Goal: Find specific page/section: Find specific page/section

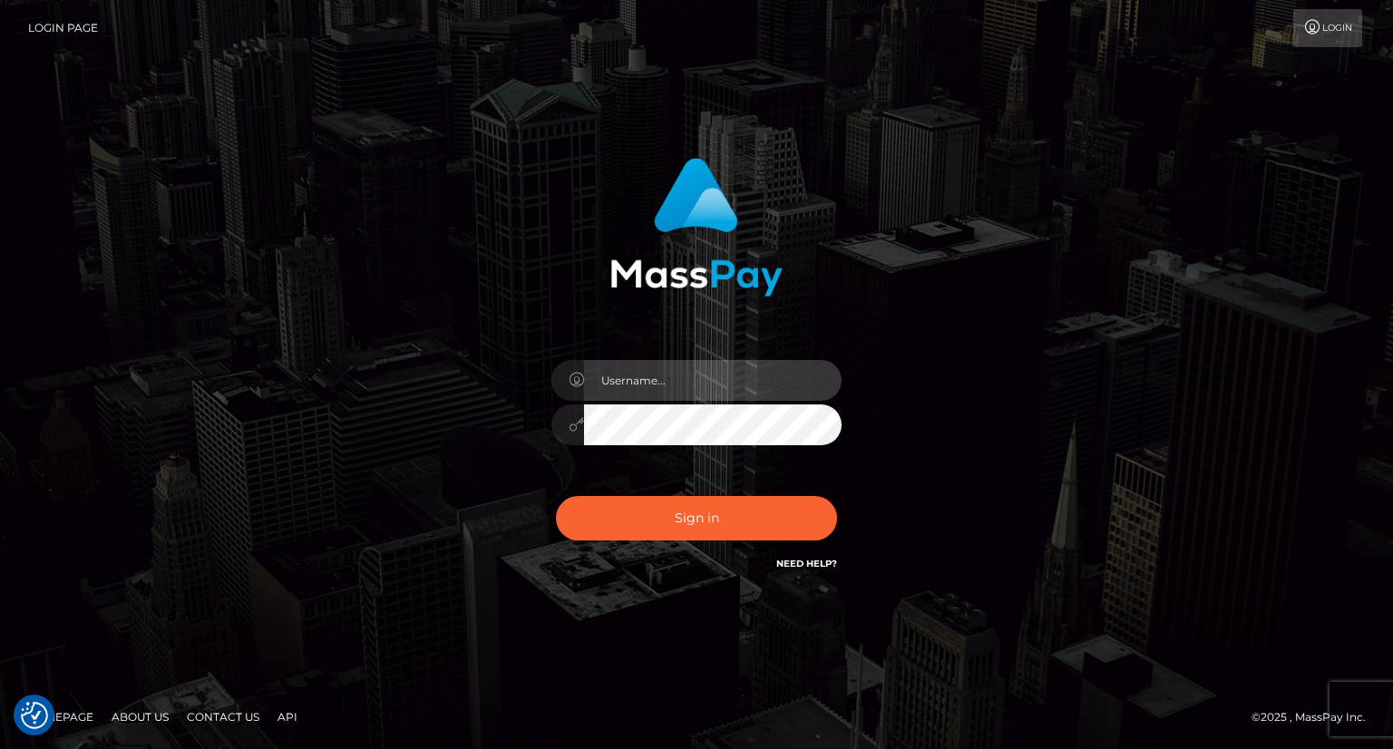
type input "carolina"
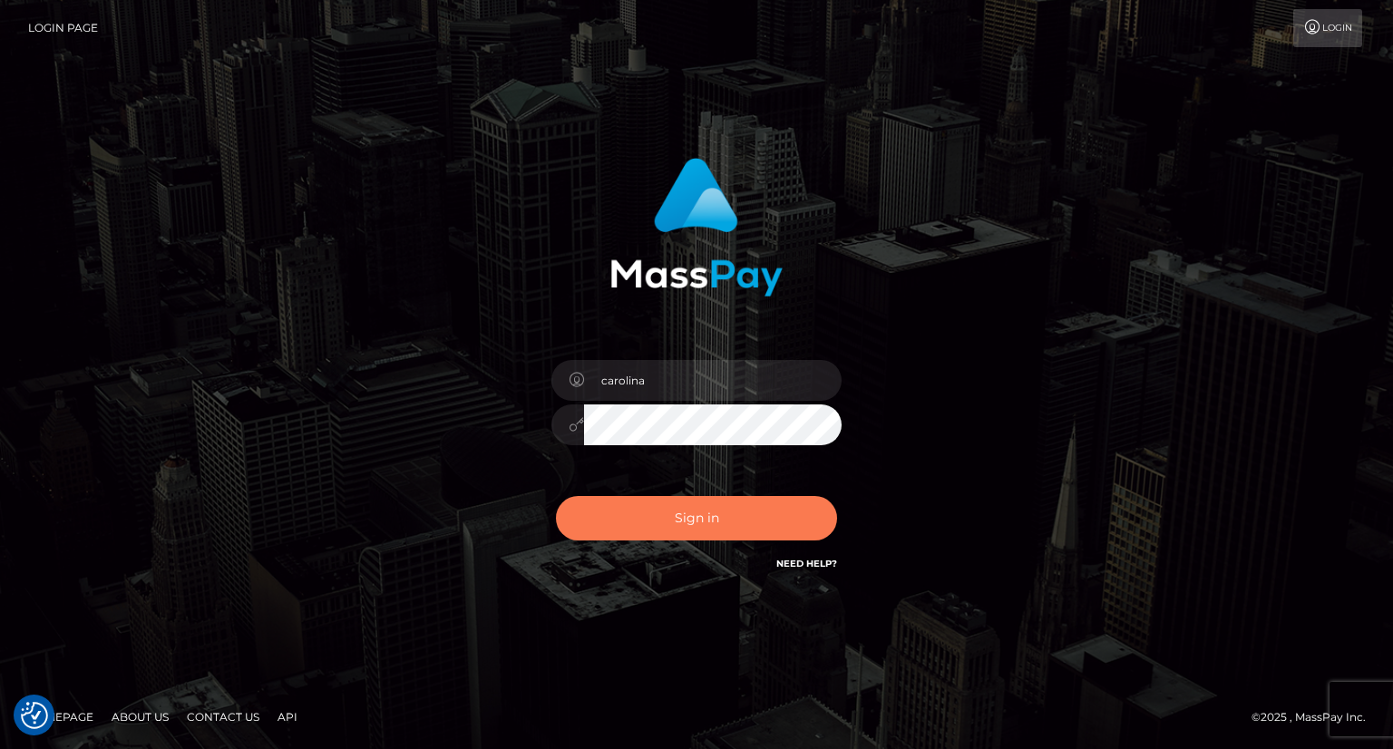
click at [720, 516] on button "Sign in" at bounding box center [696, 518] width 281 height 44
click at [704, 531] on button "Sign in" at bounding box center [696, 518] width 281 height 44
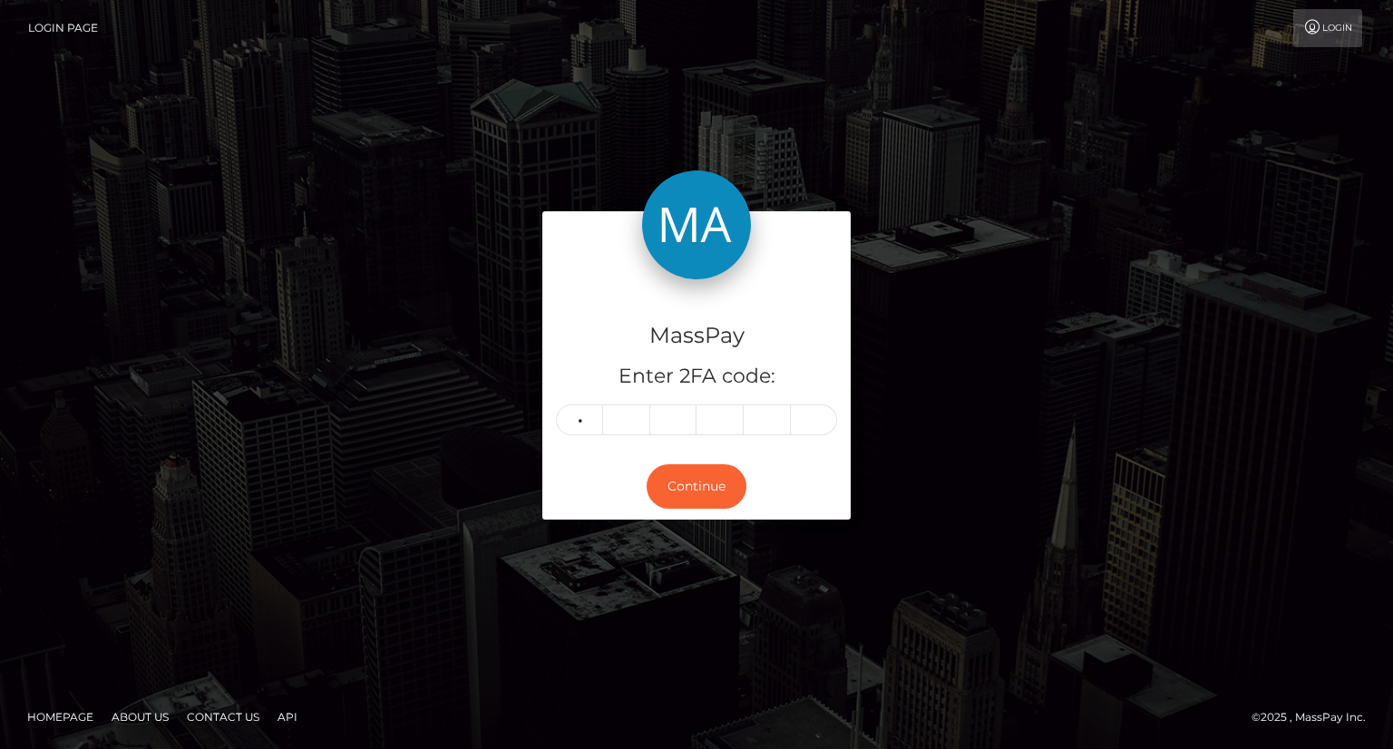
type input "6"
type input "7"
type input "5"
type input "6"
type input "9"
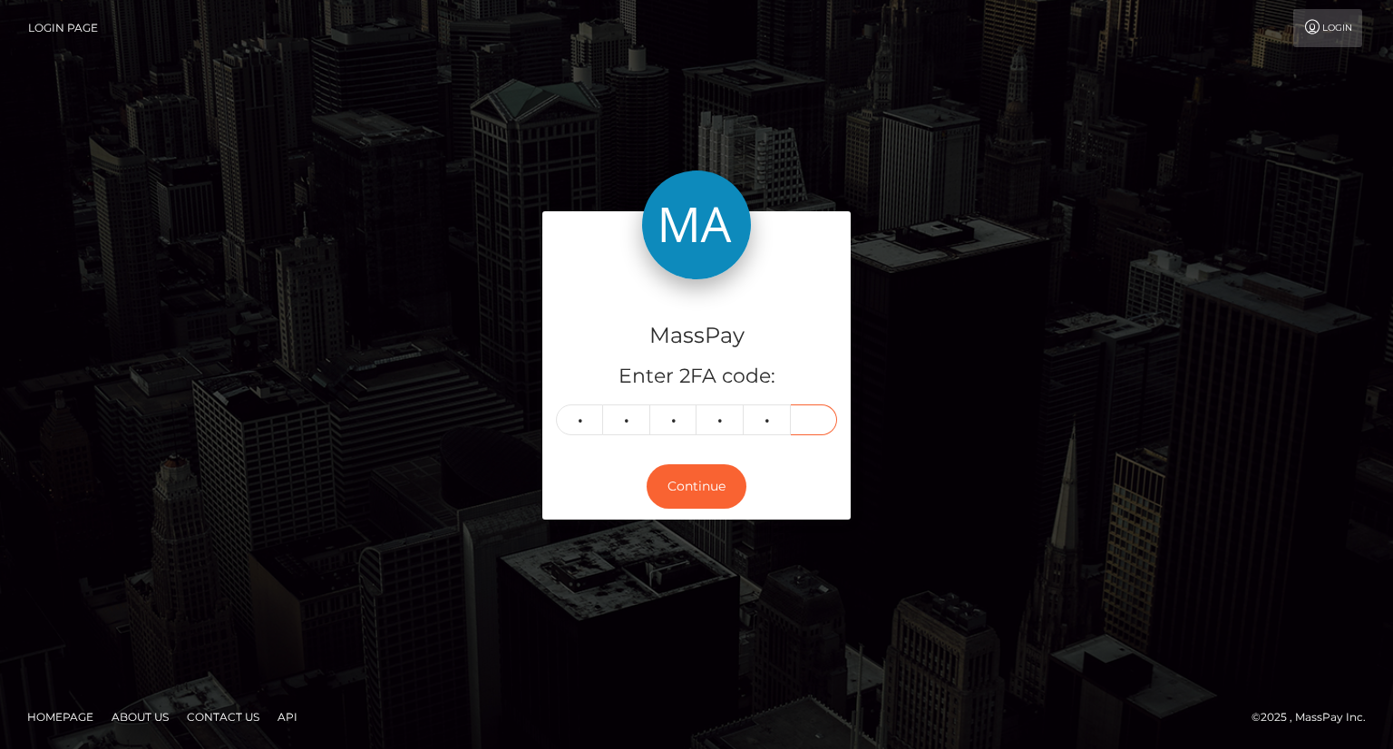
type input "9"
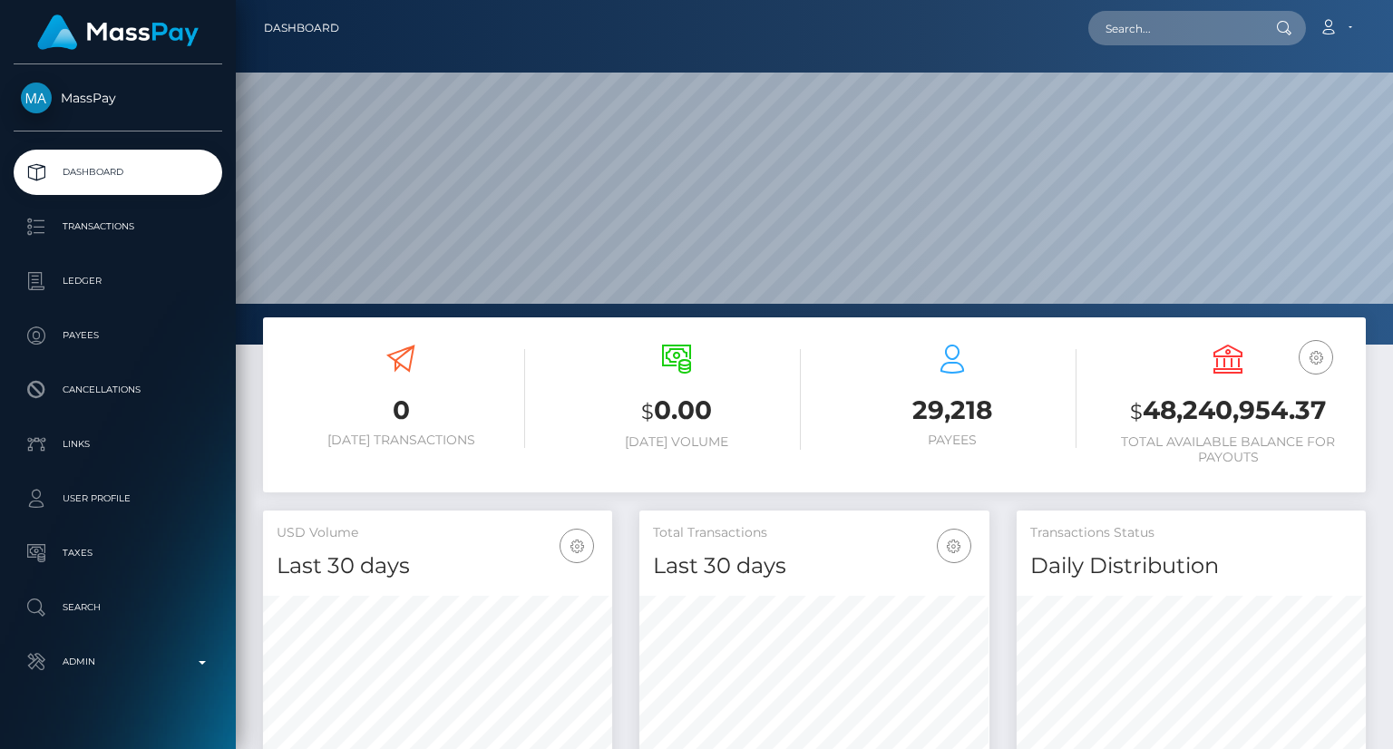
scroll to position [321, 348]
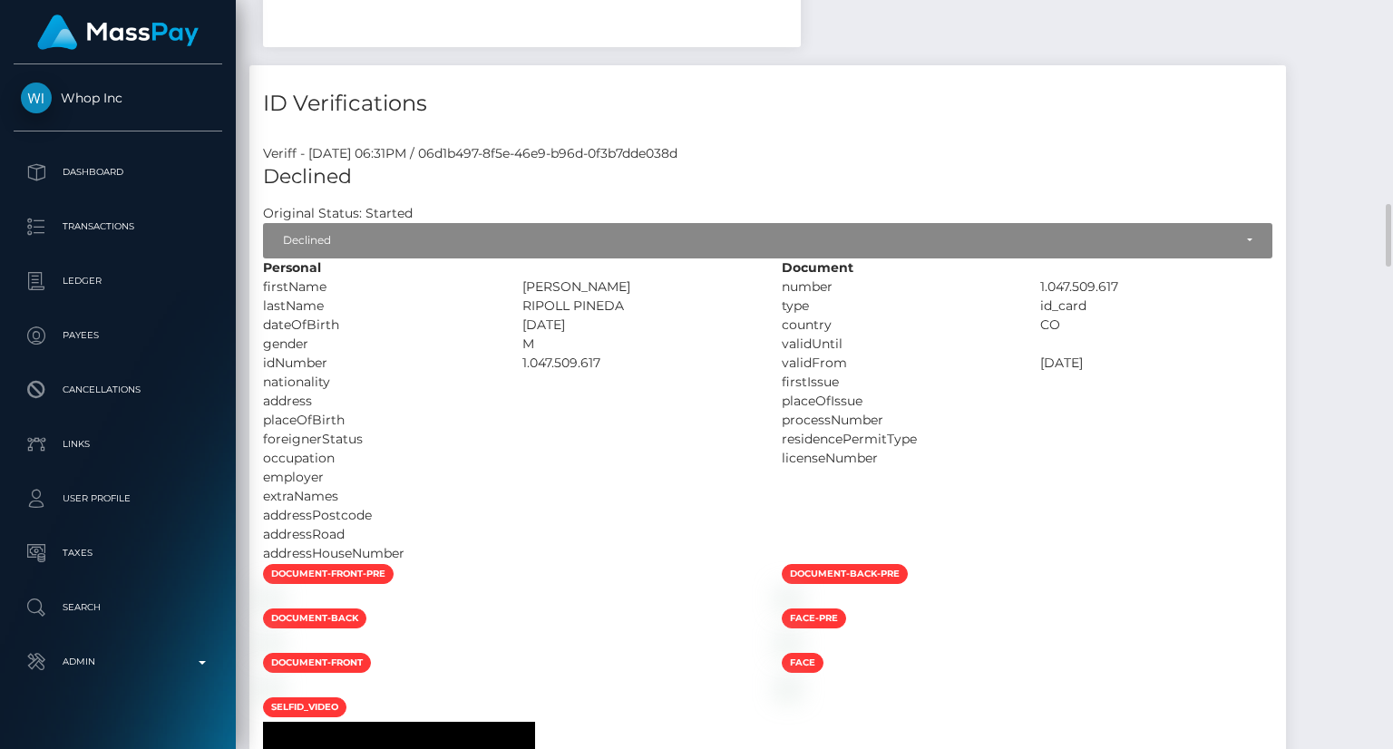
scroll to position [2812, 0]
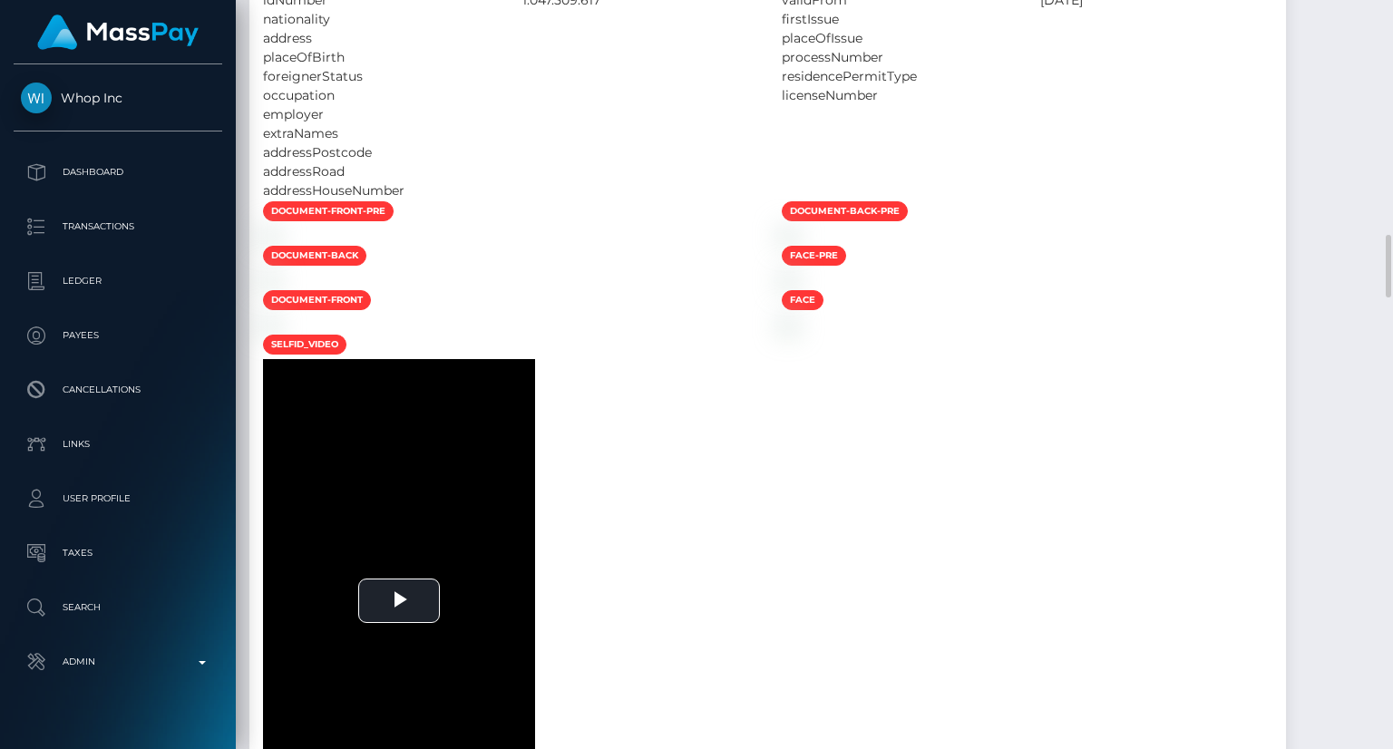
drag, startPoint x: 838, startPoint y: 488, endPoint x: 722, endPoint y: 499, distance: 116.6
click at [722, 124] on div at bounding box center [638, 114] width 259 height 19
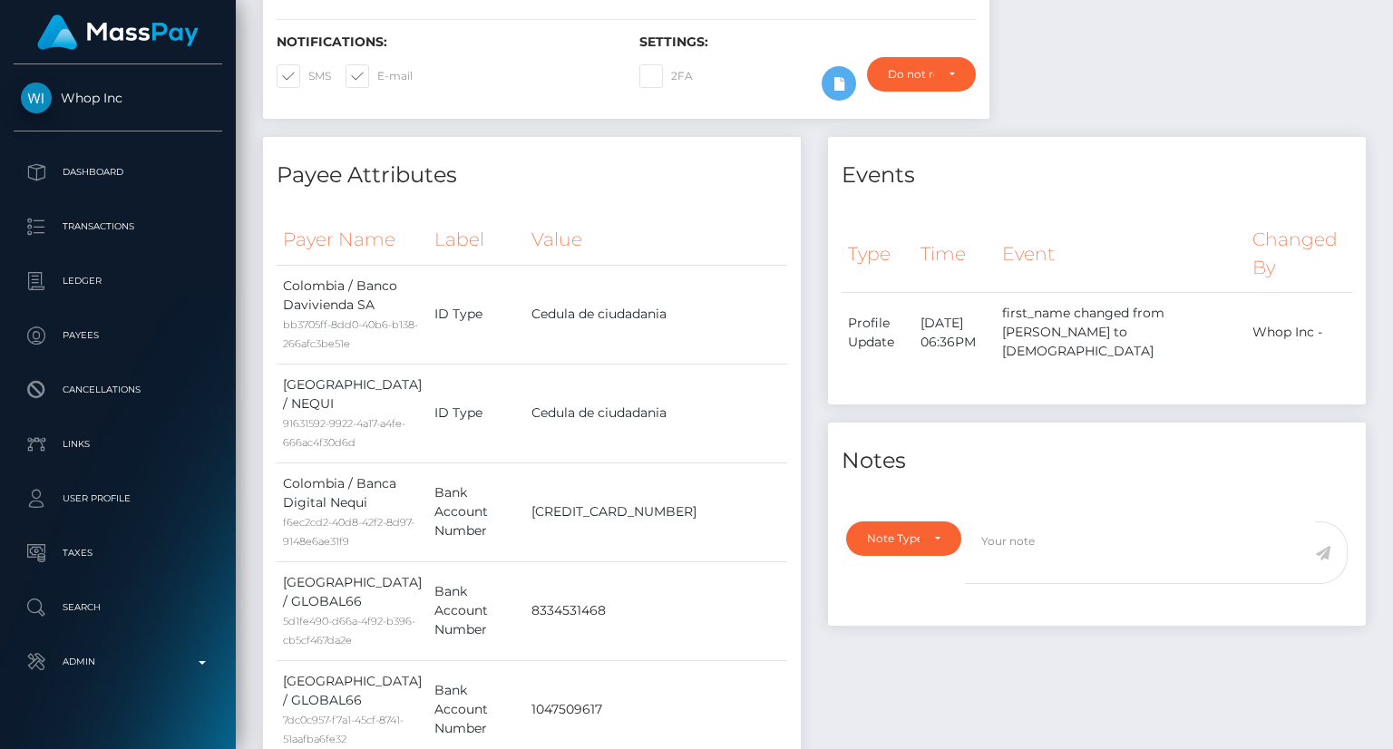
scroll to position [0, 0]
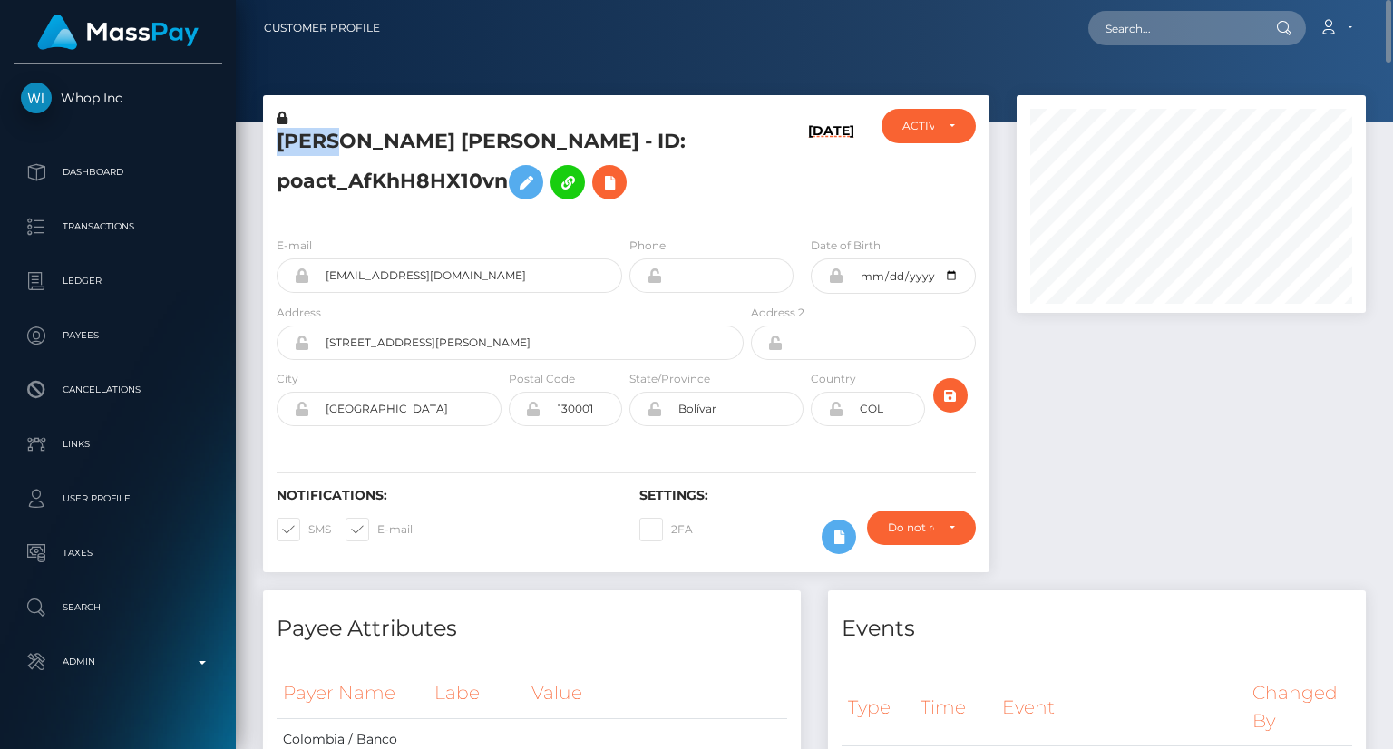
drag, startPoint x: 266, startPoint y: 141, endPoint x: 328, endPoint y: 140, distance: 62.6
click at [337, 146] on div "JESUS DAVID RIPOLL PINEDA - ID: poact_AfKhH8HX10vn" at bounding box center [505, 165] width 484 height 113
copy h5 "JESUS"
